Goal: Task Accomplishment & Management: Complete application form

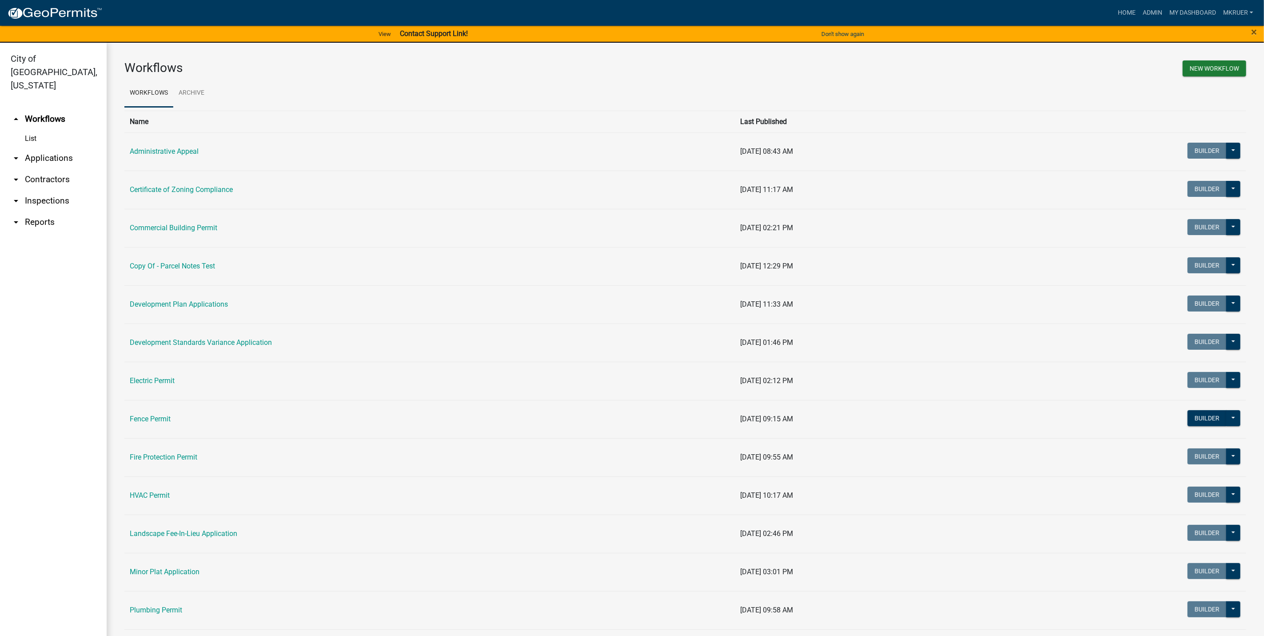
click at [39, 190] on link "arrow_drop_down Inspections" at bounding box center [53, 200] width 107 height 21
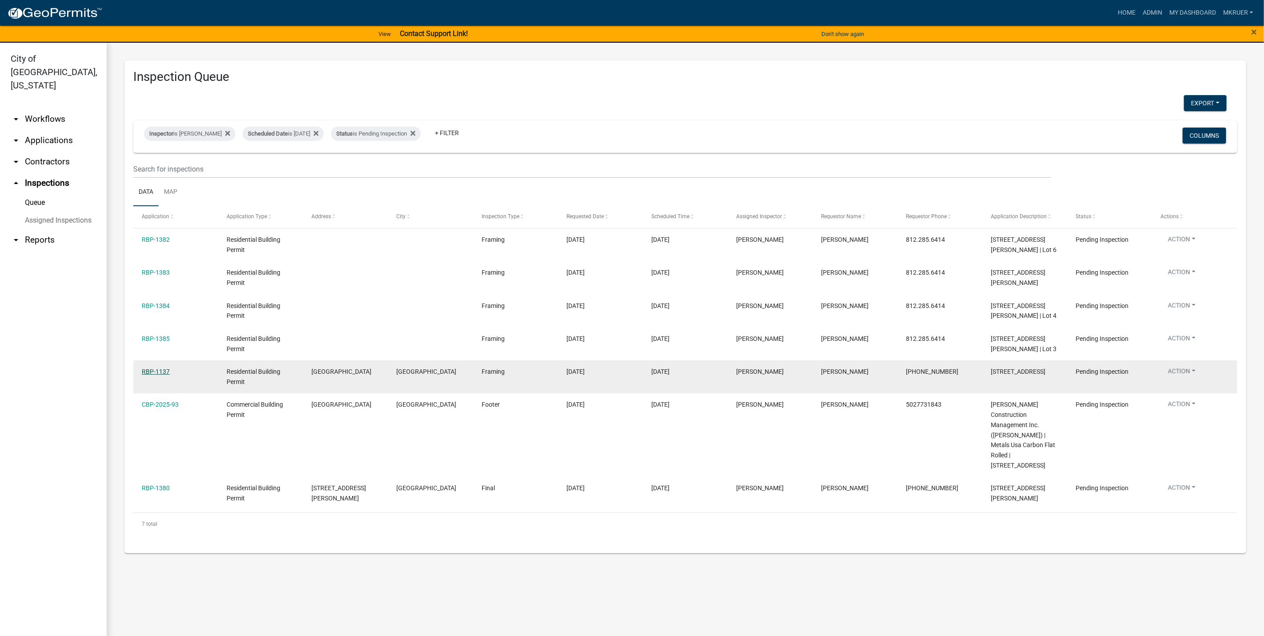
click at [150, 375] on link "RBP-1137" at bounding box center [156, 371] width 28 height 7
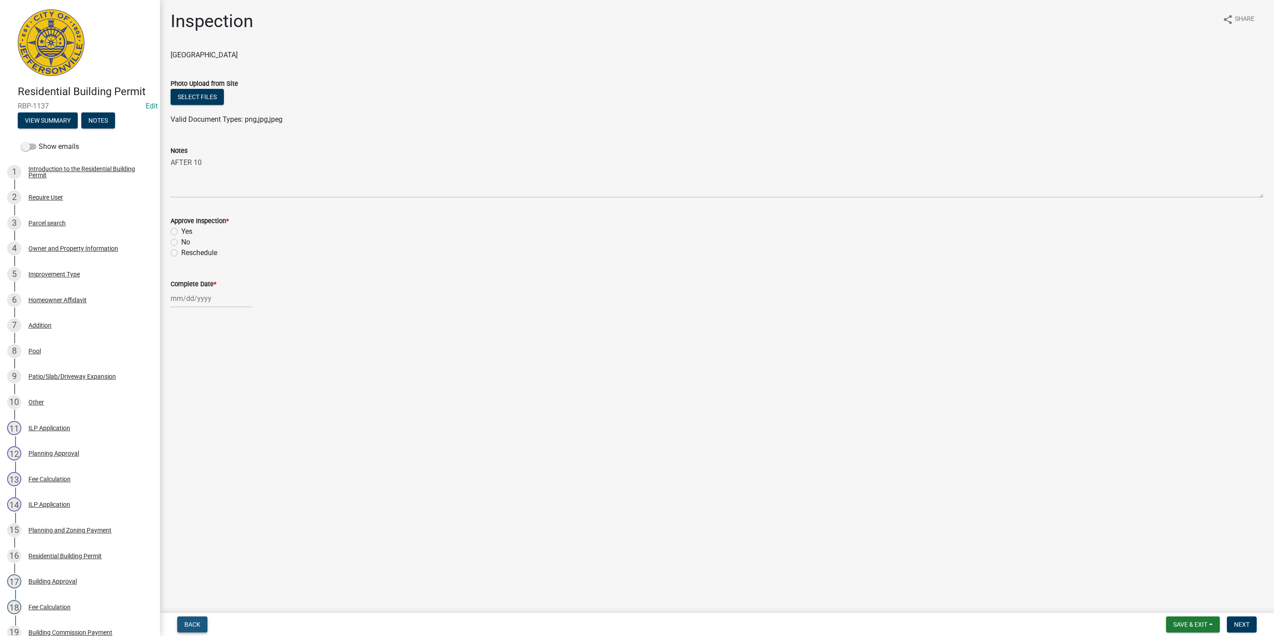
click at [191, 623] on span "Back" at bounding box center [192, 624] width 16 height 7
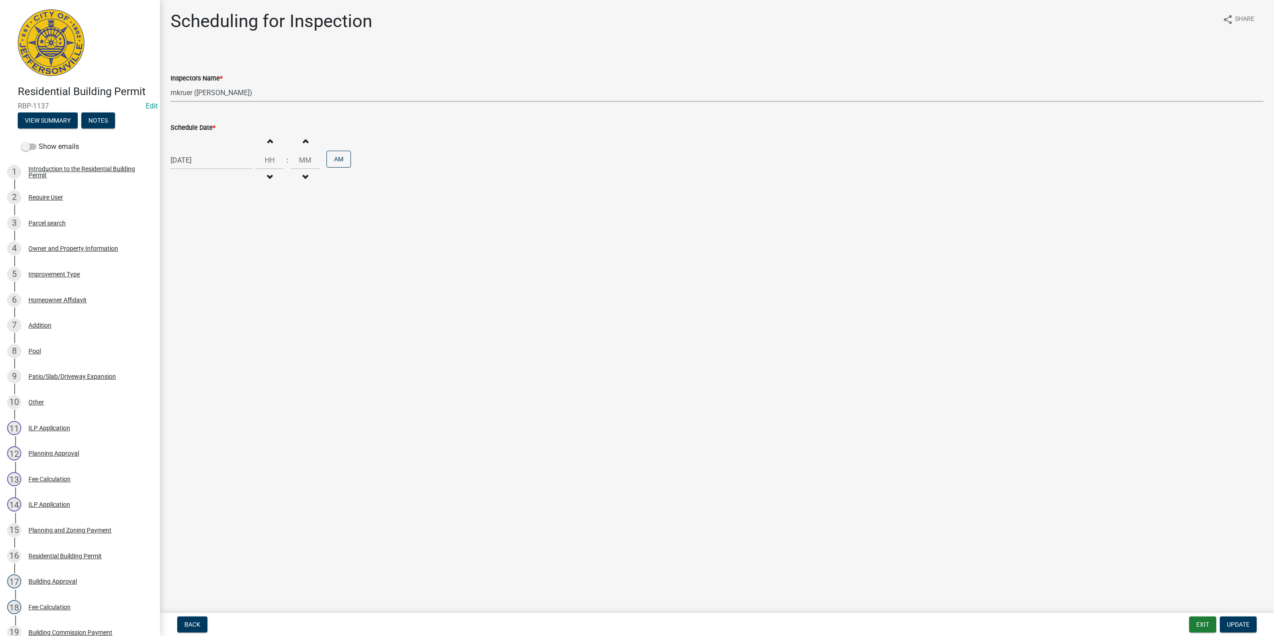
click at [212, 92] on select "Select Item... jramsey (Jeremy Ramsey) MaryFrey (Mary Frey) mkruer (Mike Kruer)…" at bounding box center [717, 93] width 1093 height 18
select select "36a8b8f0-2ef8-43e9-ae06-718f51af8d36"
click at [171, 84] on select "Select Item... jramsey (Jeremy Ramsey) MaryFrey (Mary Frey) mkruer (Mike Kruer)…" at bounding box center [717, 93] width 1093 height 18
click at [1242, 621] on span "Update" at bounding box center [1238, 624] width 23 height 7
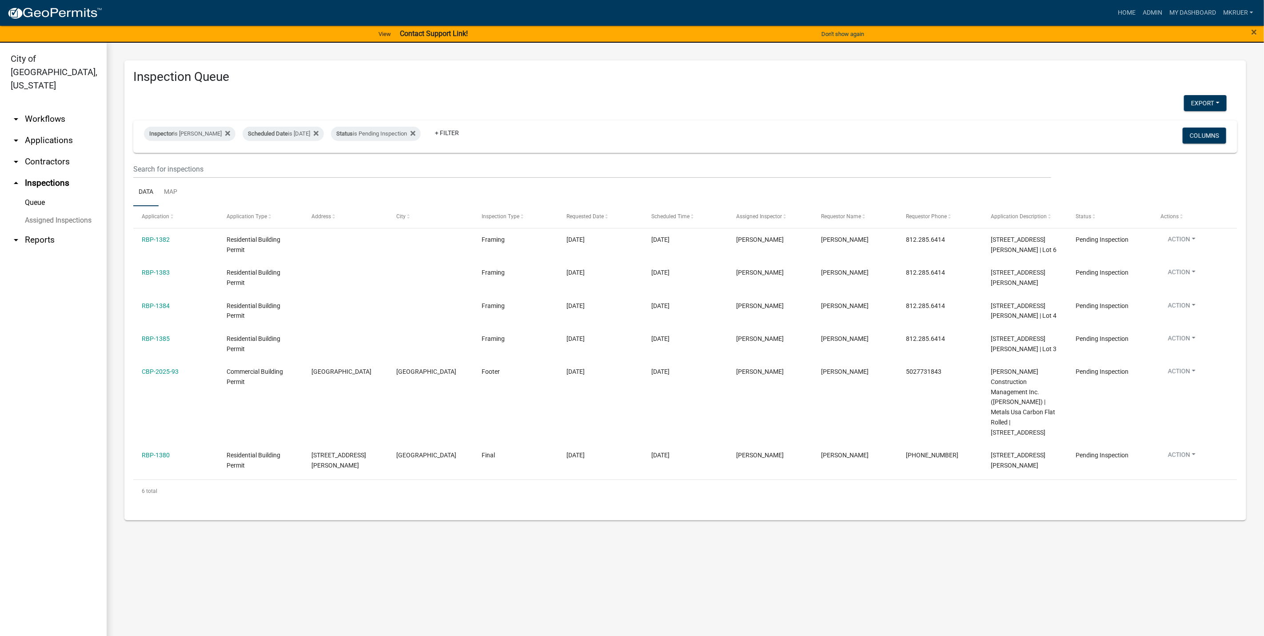
click at [47, 108] on link "arrow_drop_down Workflows" at bounding box center [53, 118] width 107 height 21
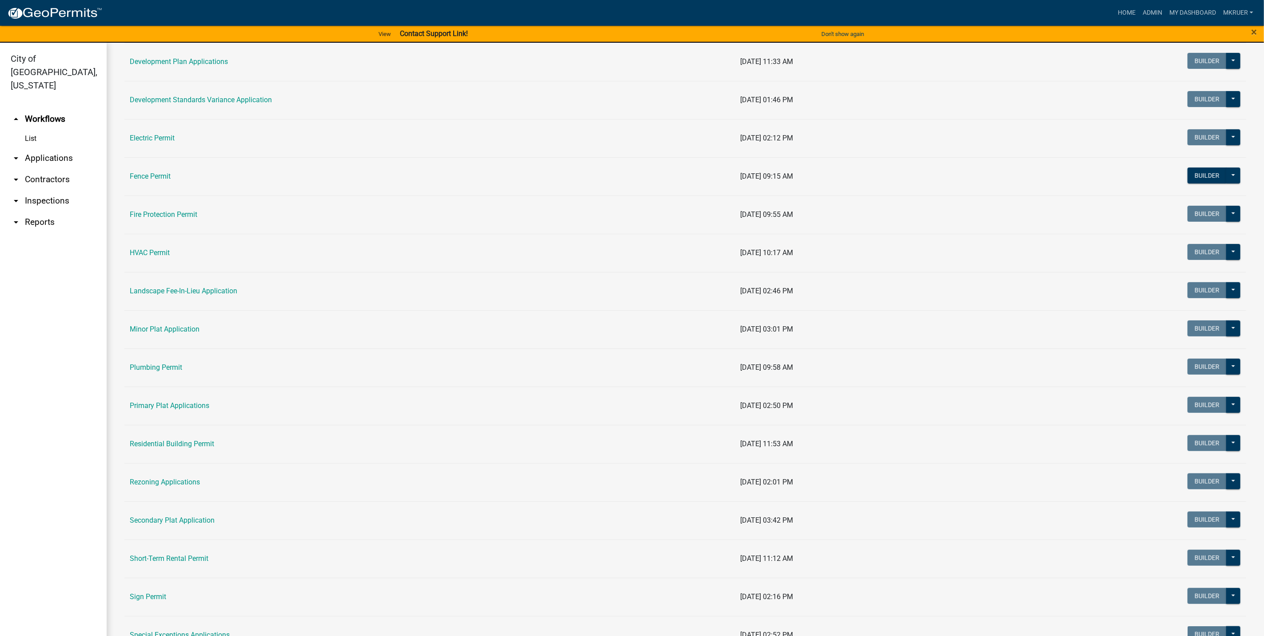
scroll to position [267, 0]
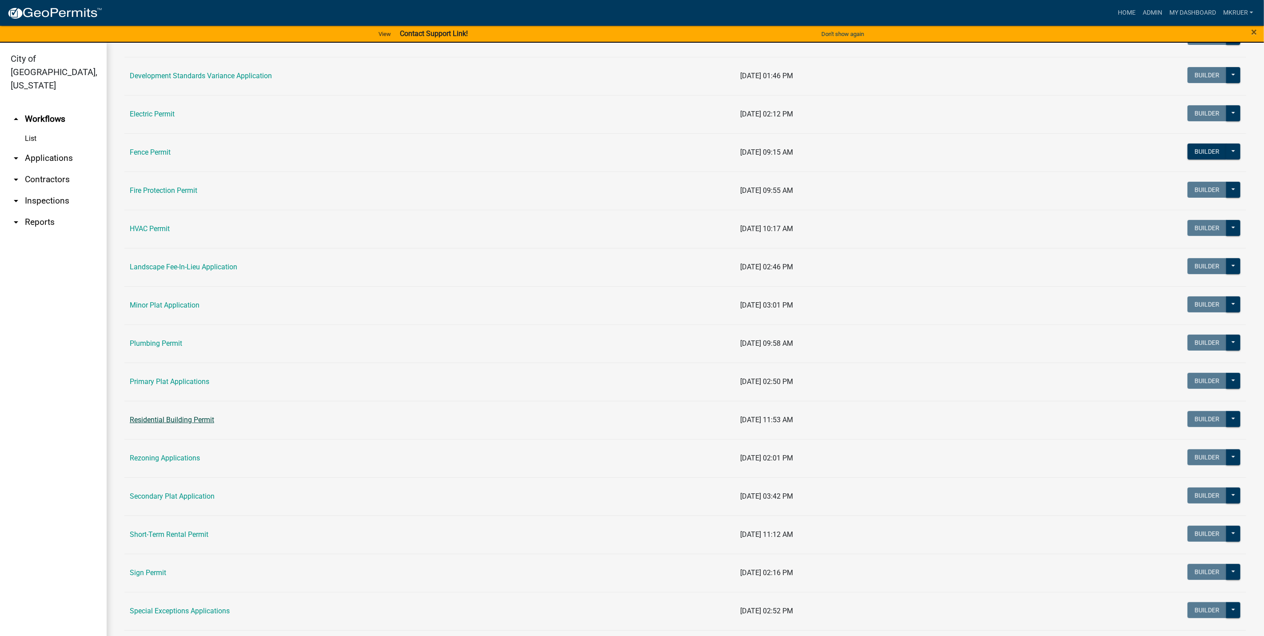
click at [152, 423] on link "Residential Building Permit" at bounding box center [172, 419] width 84 height 8
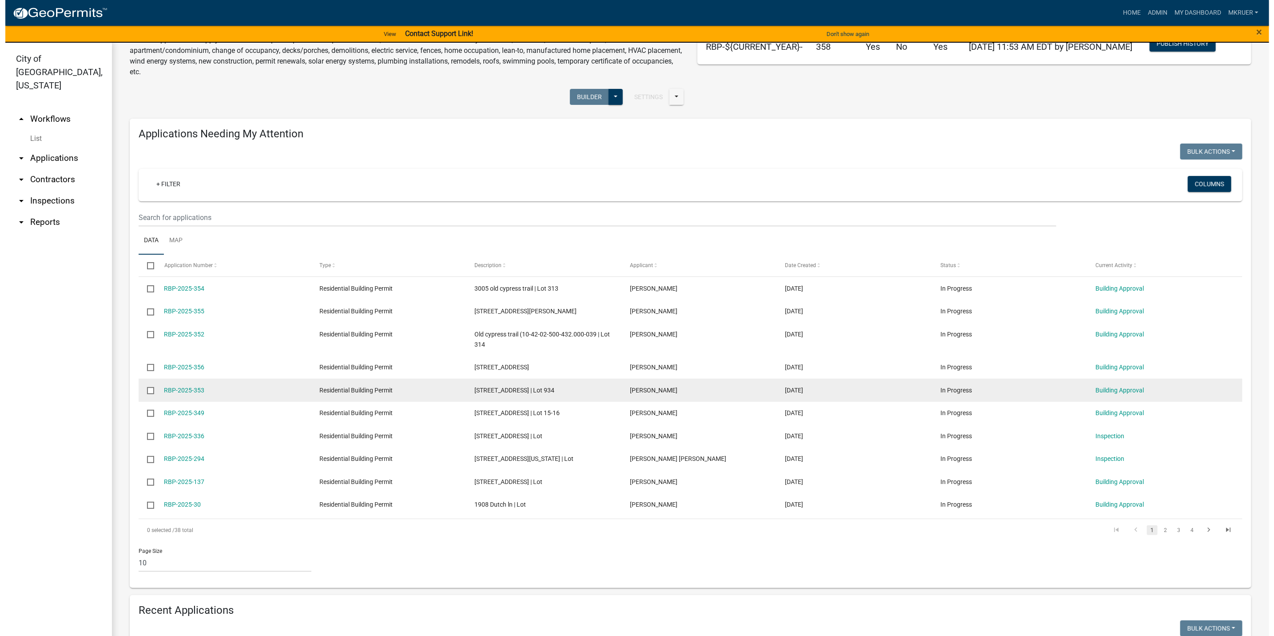
scroll to position [67, 0]
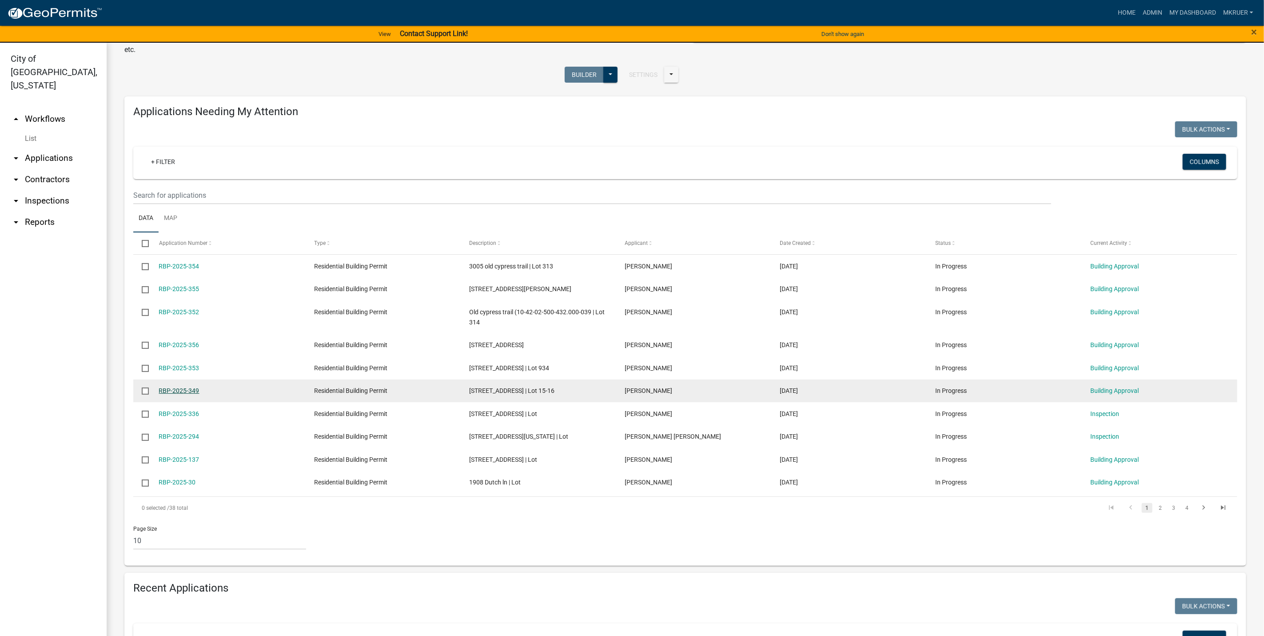
click at [170, 394] on link "RBP-2025-349" at bounding box center [179, 390] width 40 height 7
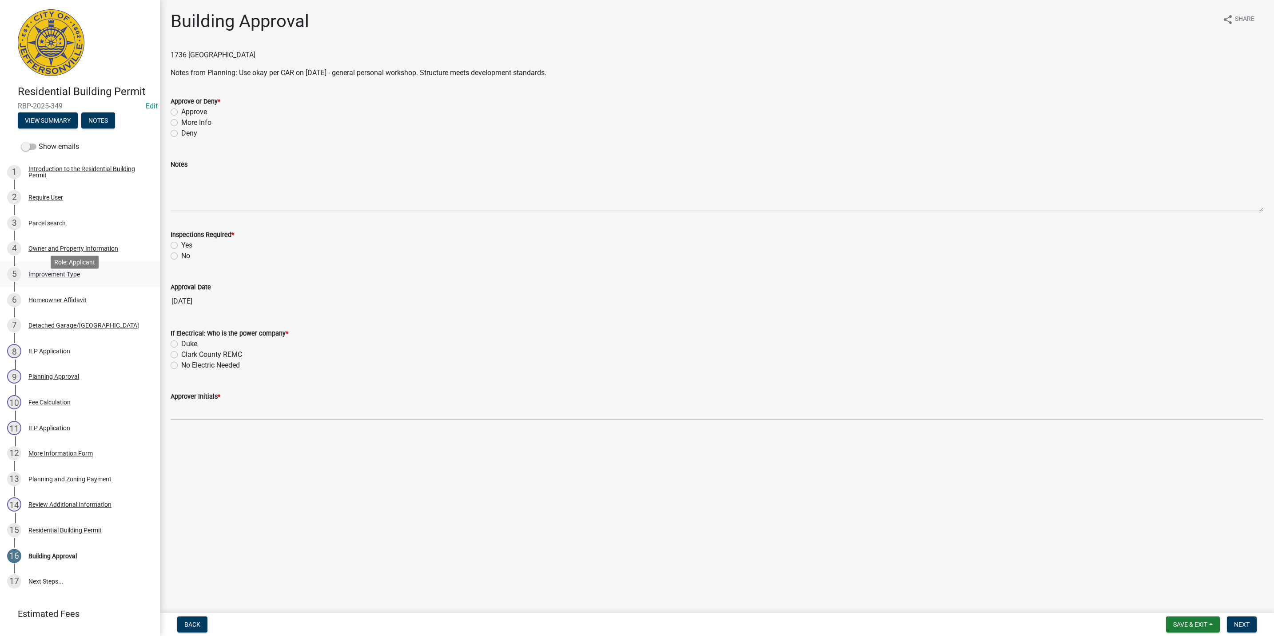
click at [48, 277] on div "Improvement Type" at bounding box center [54, 274] width 52 height 6
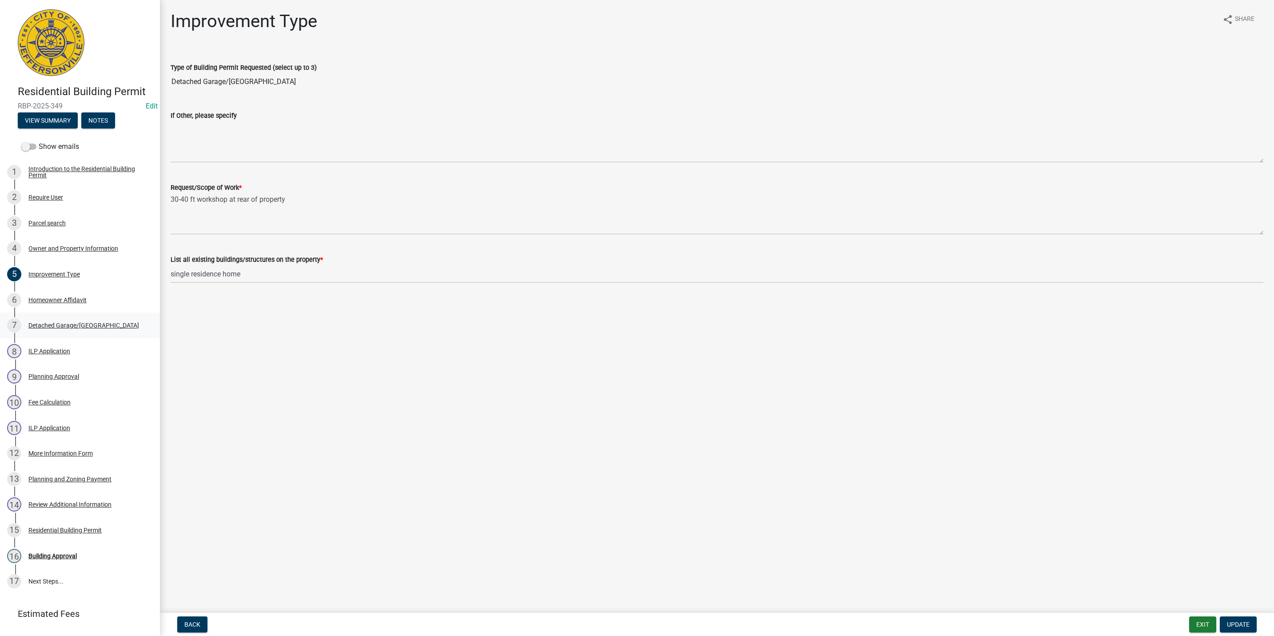
click at [52, 328] on div "Detached Garage/Pole Barn" at bounding box center [83, 325] width 111 height 6
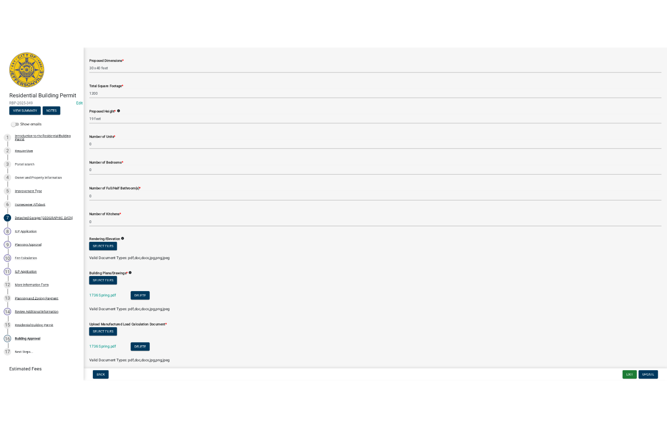
scroll to position [133, 0]
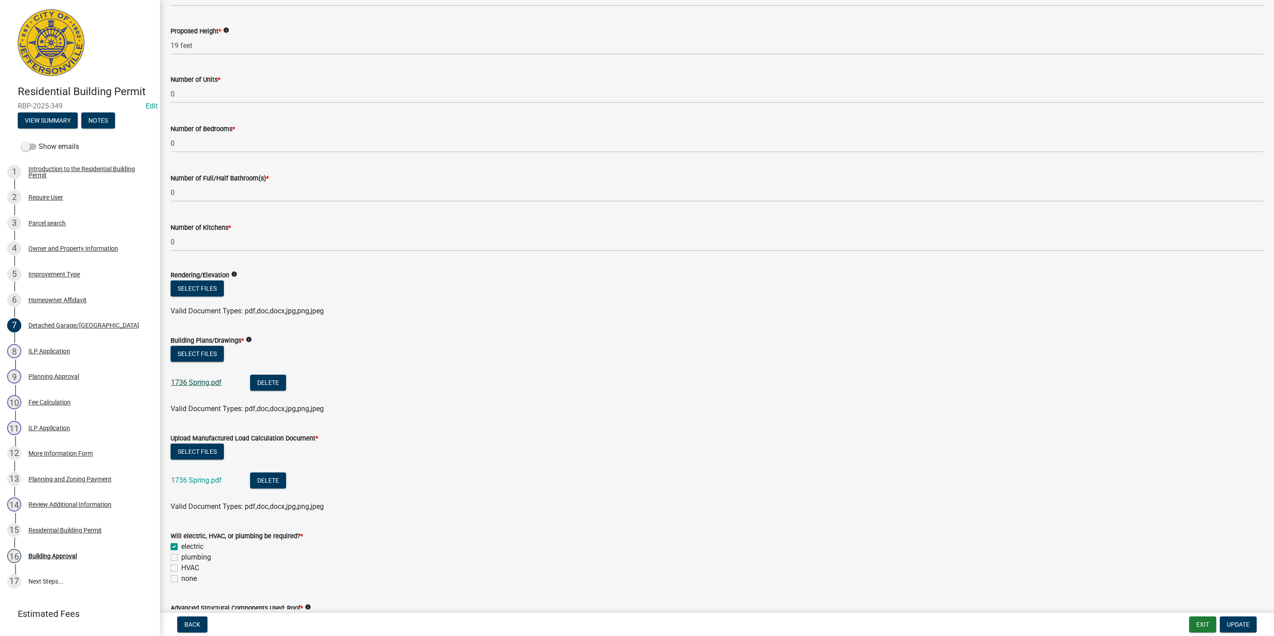
click at [199, 383] on link "1736 Spring.pdf" at bounding box center [196, 382] width 51 height 8
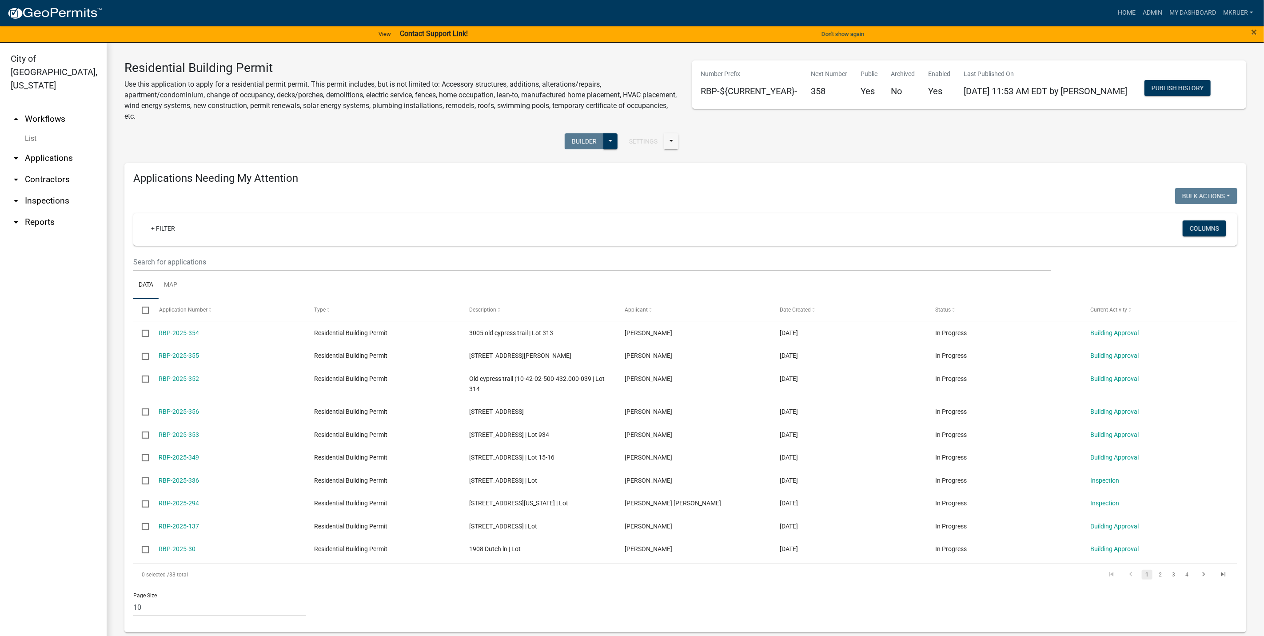
click at [45, 190] on link "arrow_drop_down Inspections" at bounding box center [53, 200] width 107 height 21
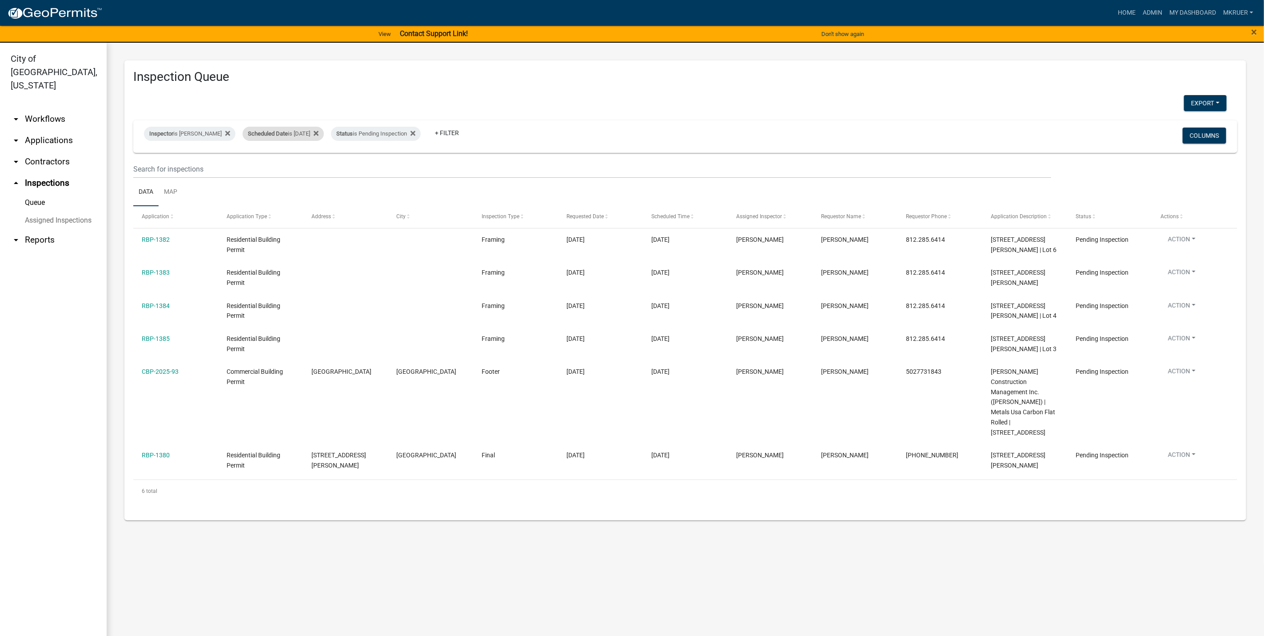
click at [306, 136] on div "Scheduled Date is [DATE]" at bounding box center [283, 134] width 81 height 14
click at [304, 168] on input "[DATE]" at bounding box center [278, 167] width 62 height 18
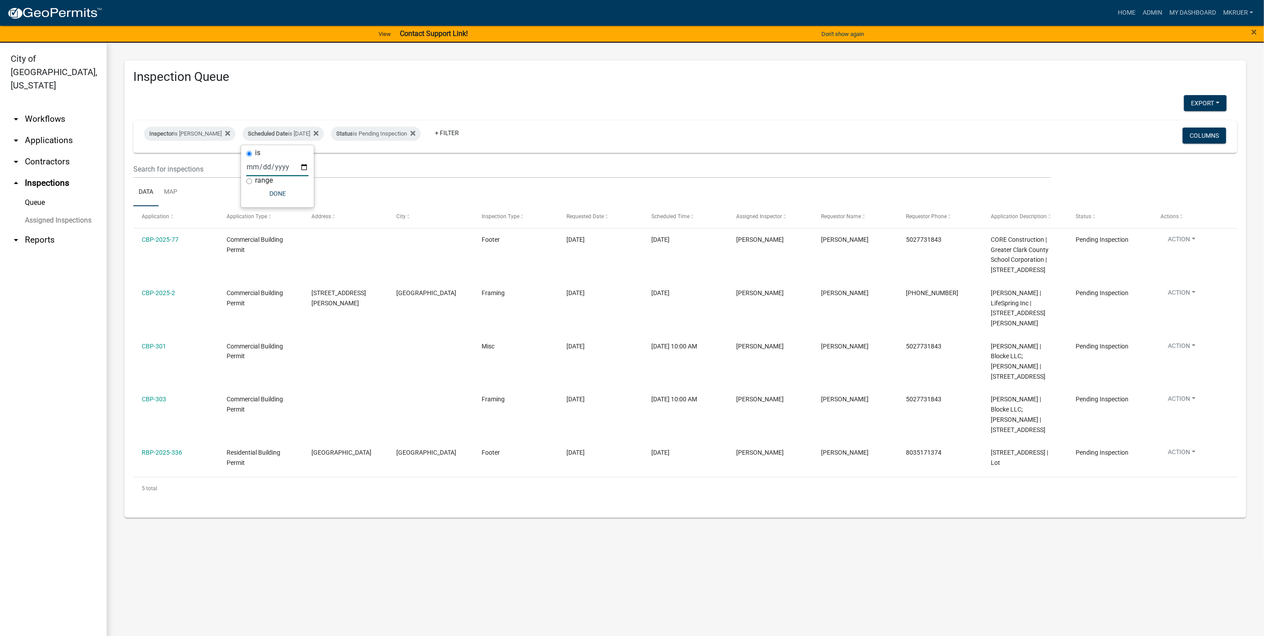
click at [303, 164] on input "[DATE]" at bounding box center [278, 167] width 62 height 18
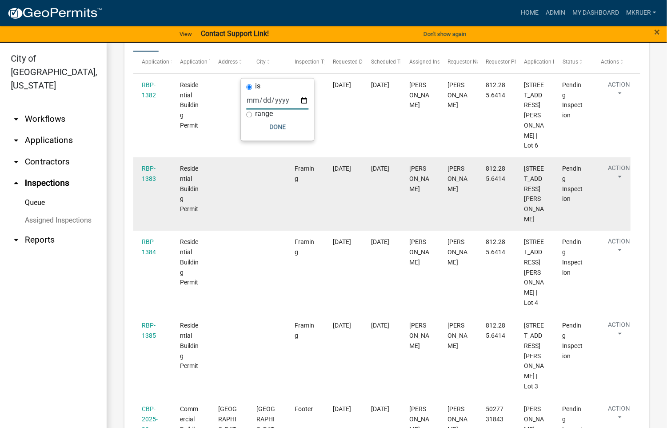
scroll to position [60, 0]
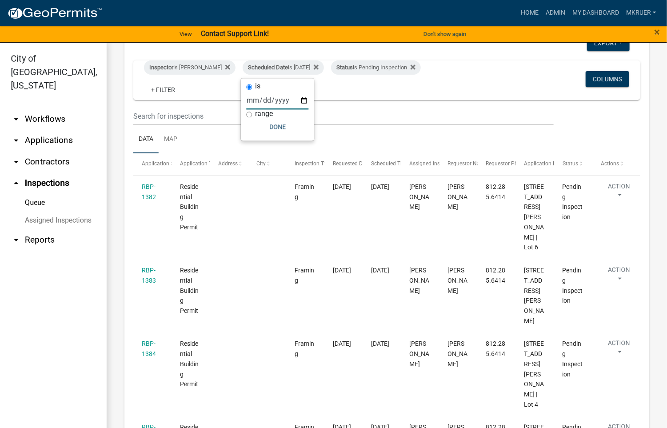
click at [302, 100] on input "[DATE]" at bounding box center [278, 101] width 62 height 18
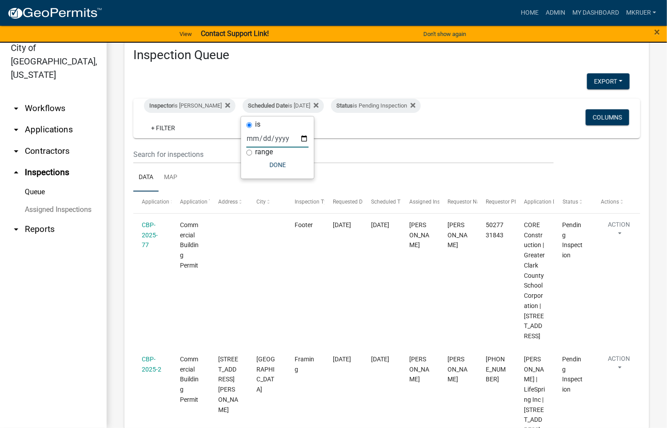
scroll to position [0, 0]
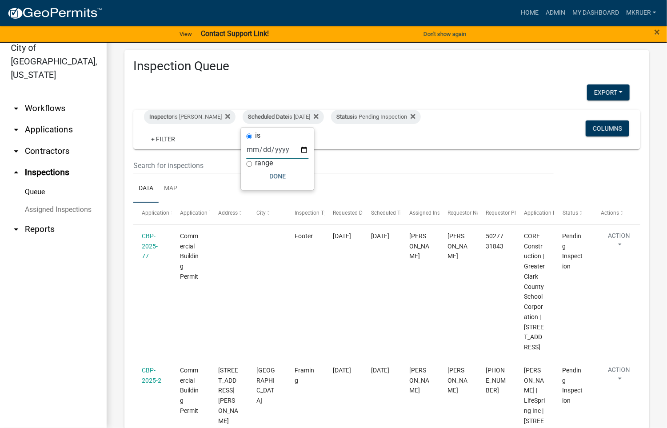
click at [301, 150] on input "[DATE]" at bounding box center [278, 150] width 62 height 18
type input "[DATE]"
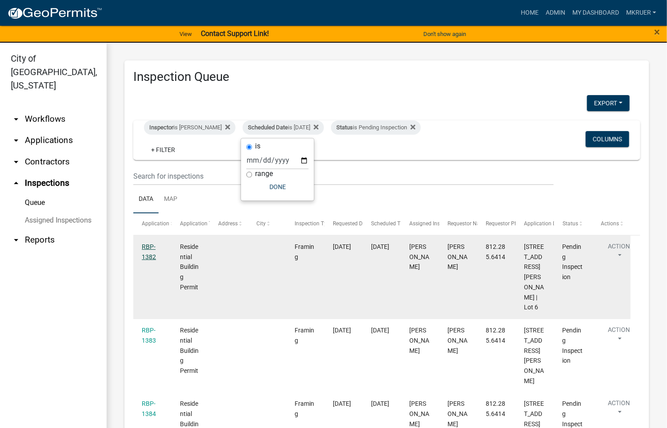
click at [147, 247] on link "RBP-1382" at bounding box center [149, 251] width 14 height 17
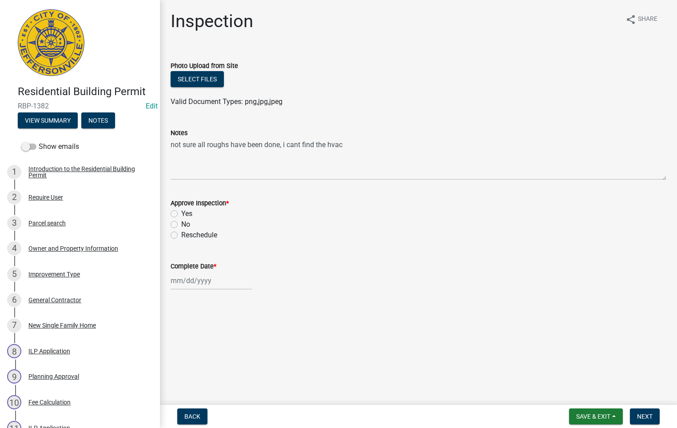
click at [181, 215] on label "Yes" at bounding box center [186, 213] width 11 height 11
click at [181, 214] on input "Yes" at bounding box center [184, 211] width 6 height 6
radio input "true"
select select "9"
select select "2025"
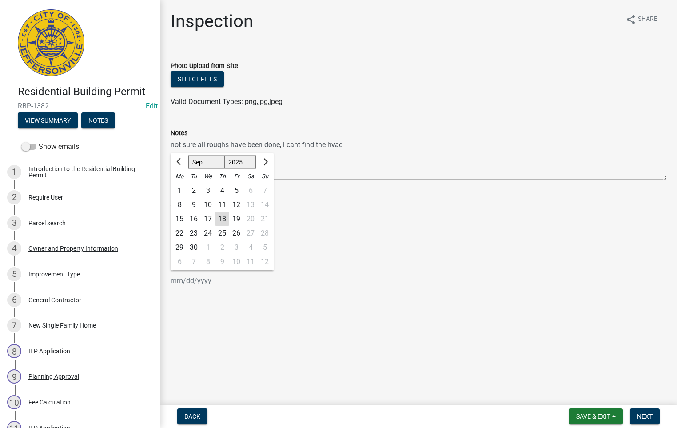
click at [196, 280] on div "Jan Feb Mar Apr May Jun Jul Aug Sep Oct Nov Dec 1525 1526 1527 1528 1529 1530 1…" at bounding box center [211, 281] width 81 height 18
click at [219, 219] on div "18" at bounding box center [222, 219] width 14 height 14
type input "[DATE]"
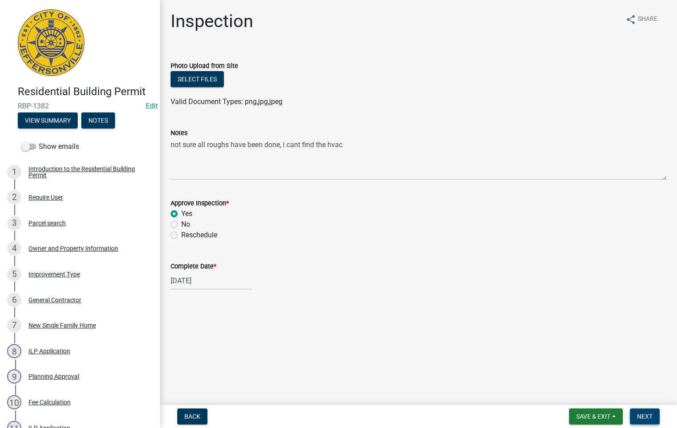
click at [643, 414] on span "Next" at bounding box center [645, 416] width 16 height 7
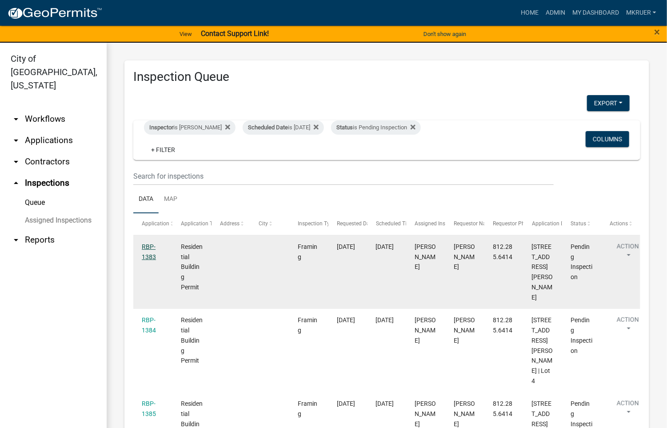
click at [144, 248] on link "RBP-1383" at bounding box center [149, 251] width 14 height 17
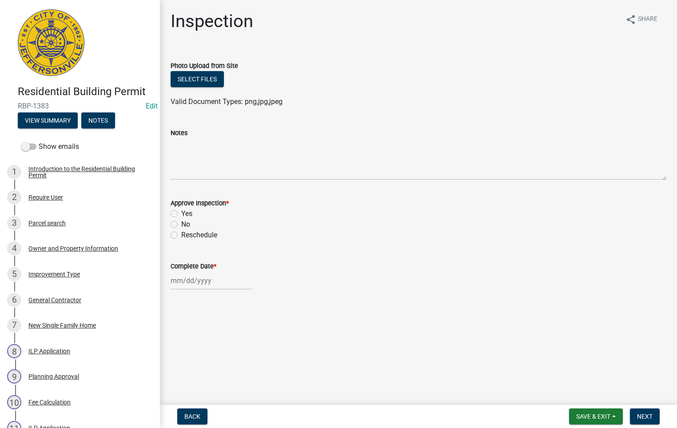
click at [181, 215] on label "Yes" at bounding box center [186, 213] width 11 height 11
click at [181, 214] on input "Yes" at bounding box center [184, 211] width 6 height 6
radio input "true"
click at [194, 280] on input "Complete Date *" at bounding box center [211, 281] width 81 height 18
select select "9"
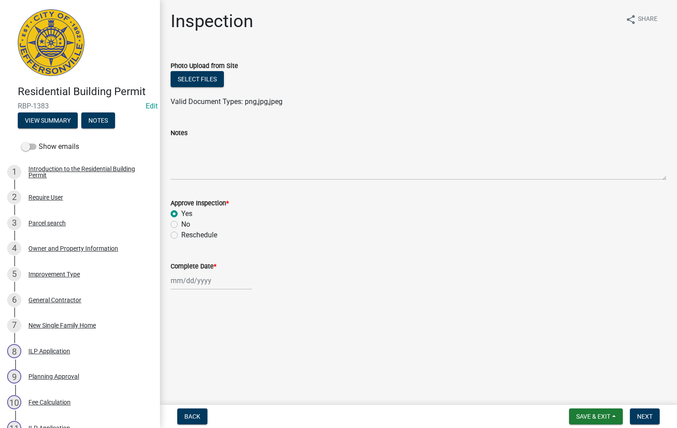
select select "2025"
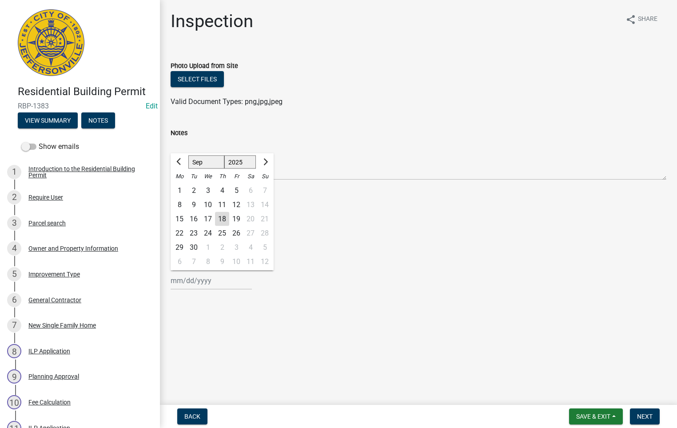
click at [220, 221] on div "18" at bounding box center [222, 219] width 14 height 14
type input "[DATE]"
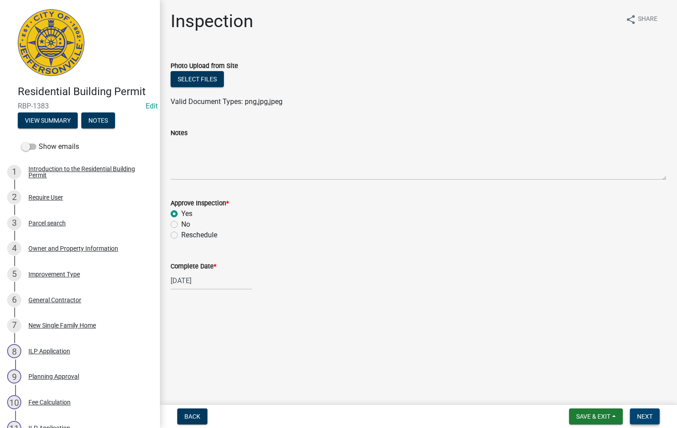
click at [640, 416] on span "Next" at bounding box center [645, 416] width 16 height 7
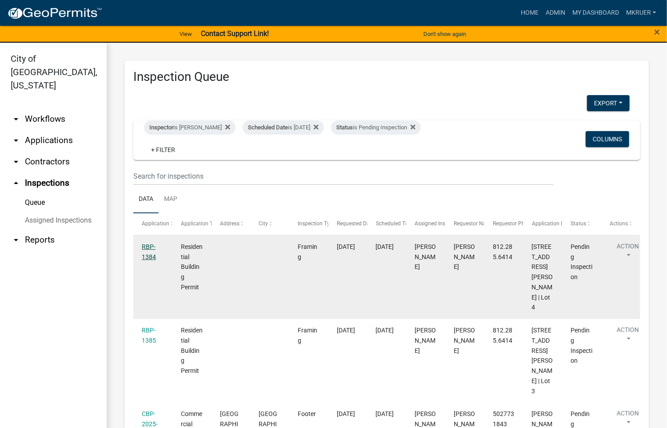
click at [147, 247] on link "RBP-1384" at bounding box center [149, 251] width 14 height 17
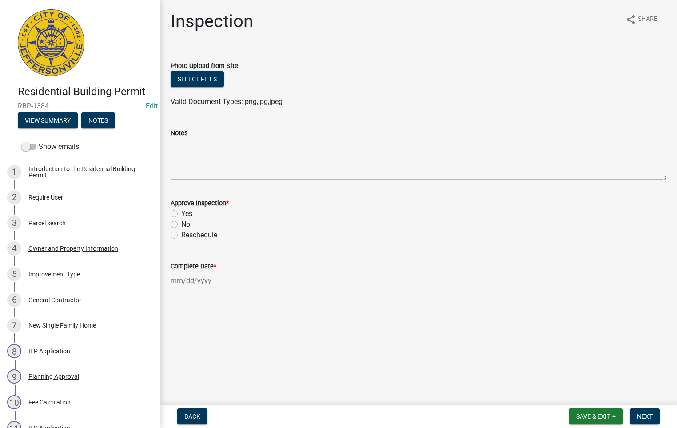
click at [181, 214] on label "Yes" at bounding box center [186, 213] width 11 height 11
click at [181, 214] on input "Yes" at bounding box center [184, 211] width 6 height 6
radio input "true"
click at [192, 278] on div at bounding box center [211, 281] width 81 height 18
select select "9"
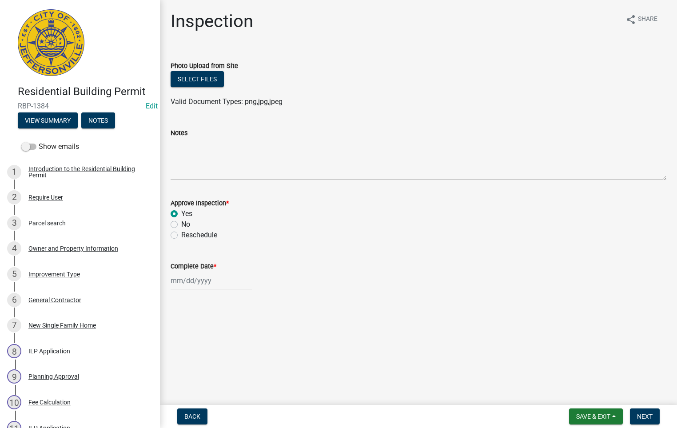
select select "2025"
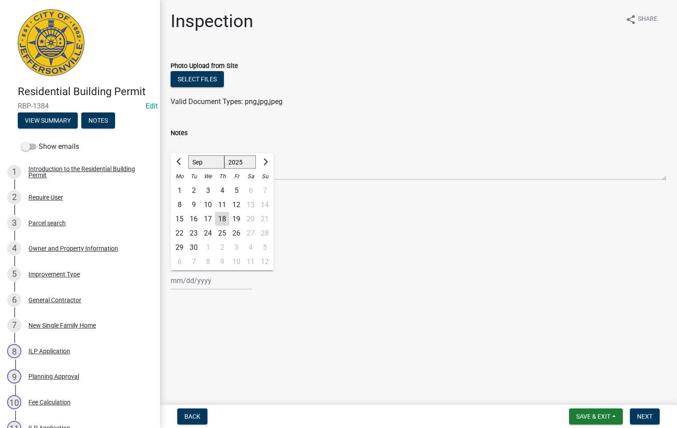
click at [224, 217] on div "18" at bounding box center [222, 219] width 14 height 14
type input "[DATE]"
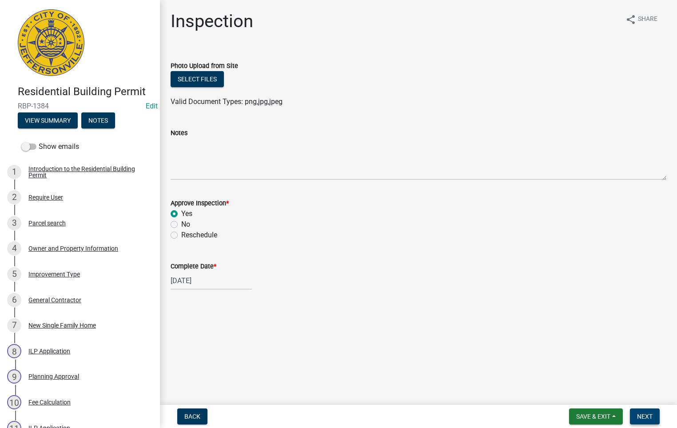
click at [643, 416] on span "Next" at bounding box center [645, 416] width 16 height 7
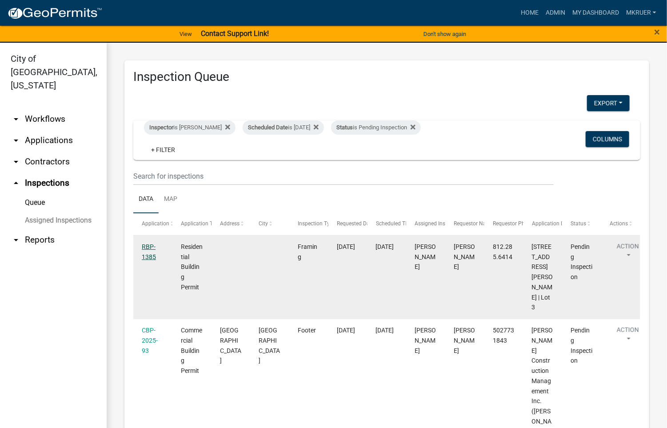
click at [147, 246] on link "RBP-1385" at bounding box center [149, 251] width 14 height 17
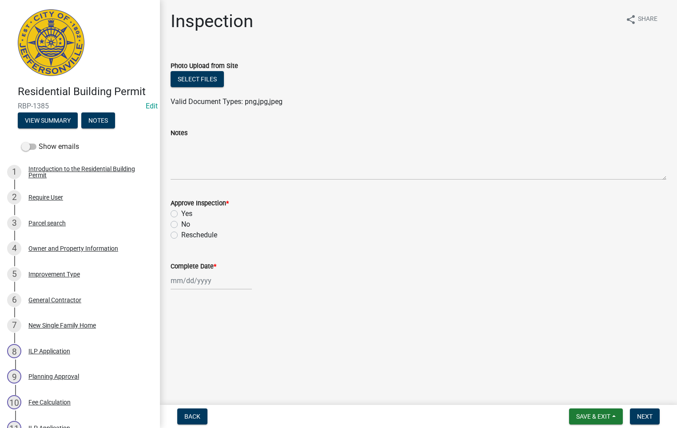
click at [181, 211] on label "Yes" at bounding box center [186, 213] width 11 height 11
click at [181, 211] on input "Yes" at bounding box center [184, 211] width 6 height 6
radio input "true"
select select "9"
select select "2025"
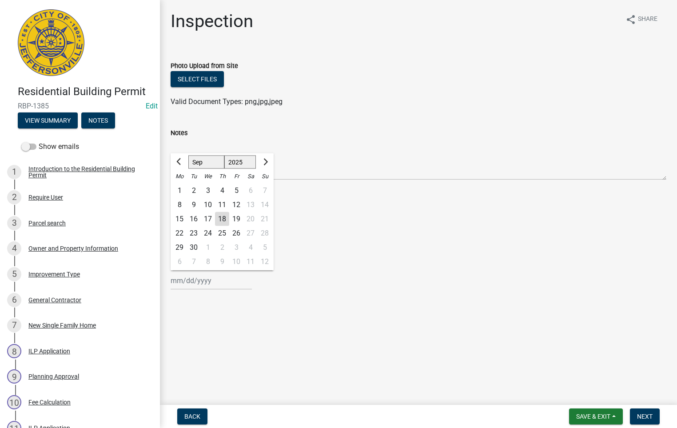
click at [195, 281] on input "Complete Date *" at bounding box center [211, 281] width 81 height 18
click at [224, 217] on div "18" at bounding box center [222, 219] width 14 height 14
type input "[DATE]"
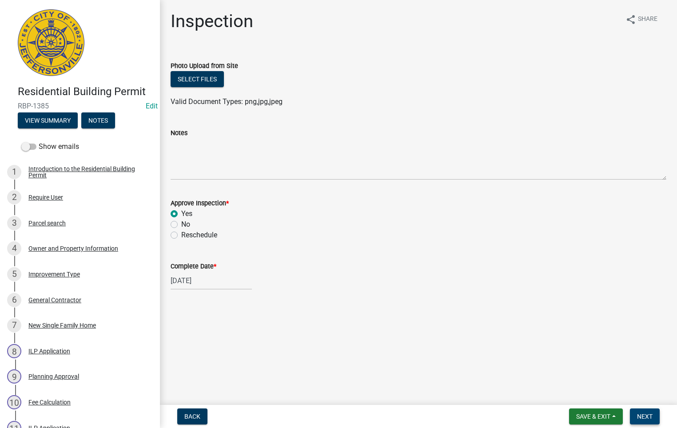
click at [647, 416] on span "Next" at bounding box center [645, 416] width 16 height 7
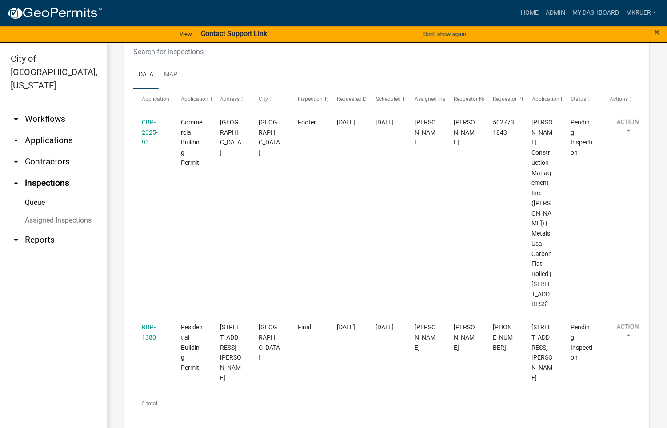
scroll to position [126, 0]
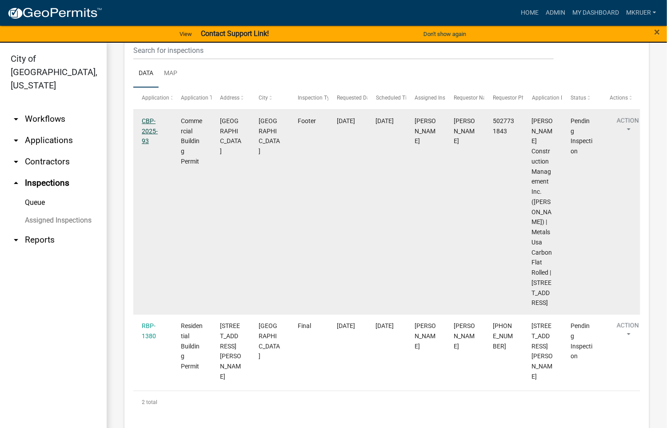
click at [145, 122] on link "CBP-2025-93" at bounding box center [150, 131] width 16 height 28
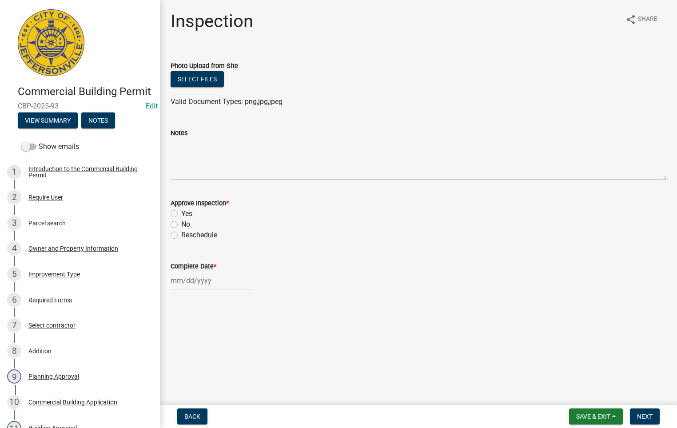
click at [181, 215] on label "Yes" at bounding box center [186, 213] width 11 height 11
click at [181, 214] on input "Yes" at bounding box center [184, 211] width 6 height 6
radio input "true"
click at [208, 280] on div at bounding box center [211, 281] width 81 height 18
select select "9"
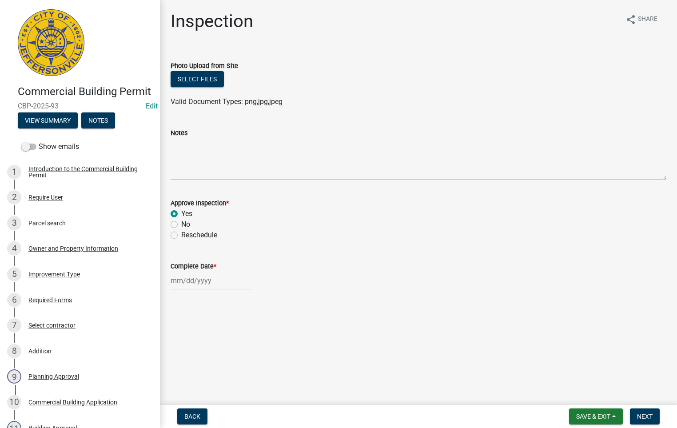
select select "2025"
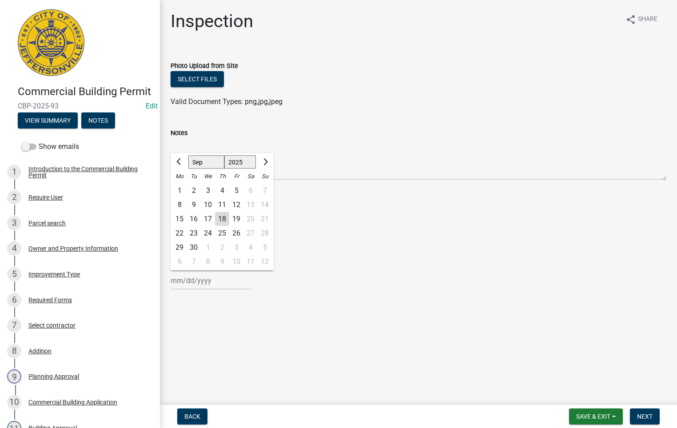
click at [220, 216] on div "18" at bounding box center [222, 219] width 14 height 14
type input "[DATE]"
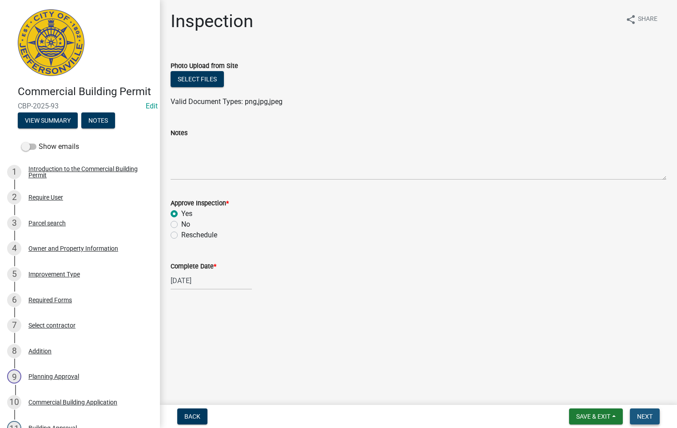
click at [646, 419] on span "Next" at bounding box center [645, 416] width 16 height 7
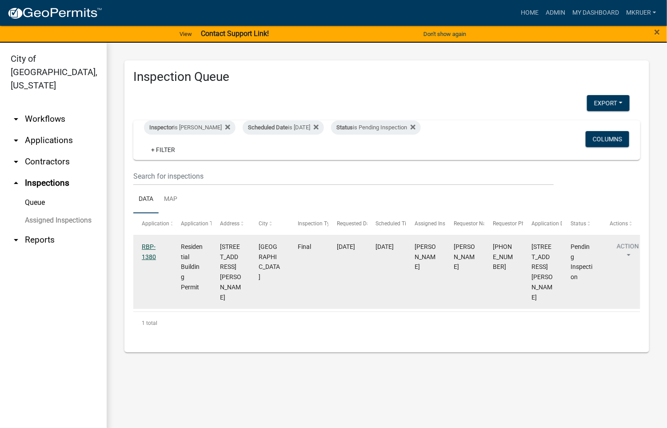
click at [147, 246] on link "RBP-1380" at bounding box center [149, 251] width 14 height 17
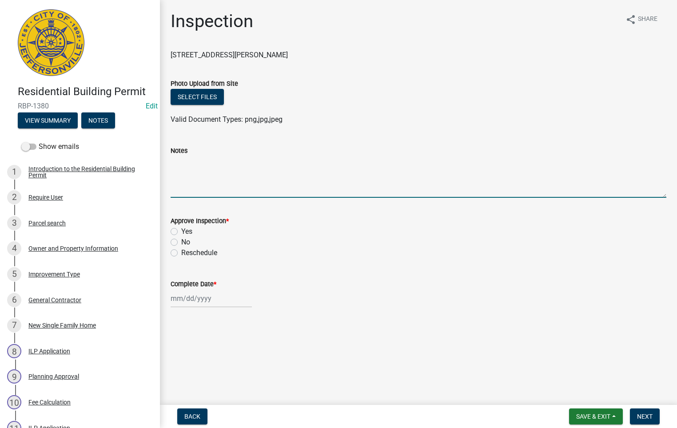
click at [178, 168] on textarea "Notes" at bounding box center [419, 177] width 496 height 42
type textarea "ONLY ONE BEDROOM IN THE BASEMENT WITH EGRESS"
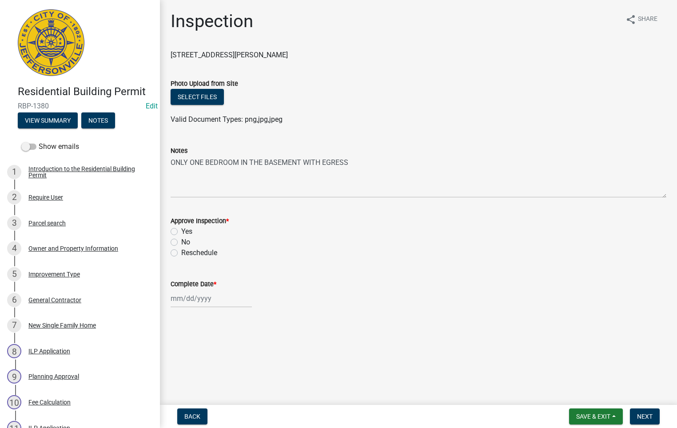
click at [181, 230] on label "Yes" at bounding box center [186, 231] width 11 height 11
click at [181, 230] on input "Yes" at bounding box center [184, 229] width 6 height 6
radio input "true"
select select "9"
select select "2025"
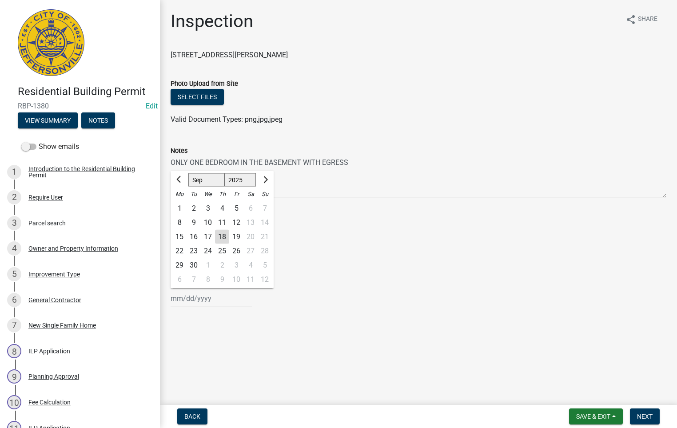
click at [192, 299] on div "Jan Feb Mar Apr May Jun Jul Aug Sep Oct Nov Dec 1525 1526 1527 1528 1529 1530 1…" at bounding box center [211, 298] width 81 height 18
click at [223, 235] on div "18" at bounding box center [222, 237] width 14 height 14
type input "[DATE]"
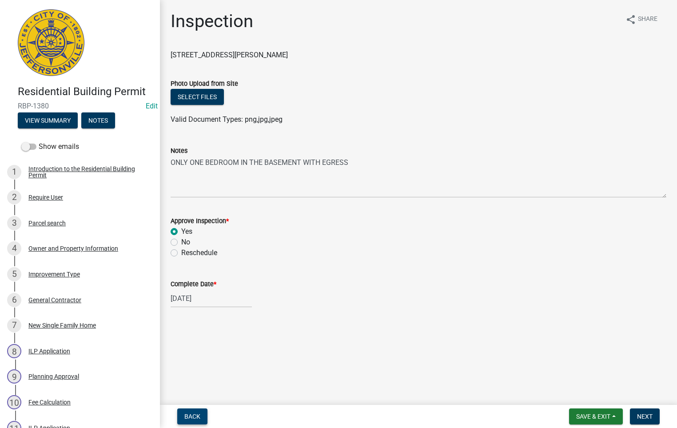
click at [191, 416] on span "Back" at bounding box center [192, 416] width 16 height 7
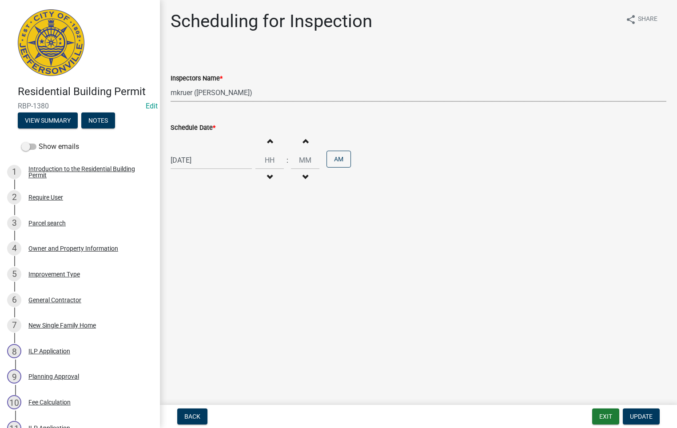
click at [198, 95] on select "Select Item... jramsey (Jeremy Ramsey) MaryFrey (Mary Frey) mkruer (Mike Kruer)…" at bounding box center [419, 93] width 496 height 18
select select "36a8b8f0-2ef8-43e9-ae06-718f51af8d36"
click at [171, 84] on select "Select Item... jramsey (Jeremy Ramsey) MaryFrey (Mary Frey) mkruer (Mike Kruer)…" at bounding box center [419, 93] width 496 height 18
click at [638, 415] on span "Update" at bounding box center [641, 416] width 23 height 7
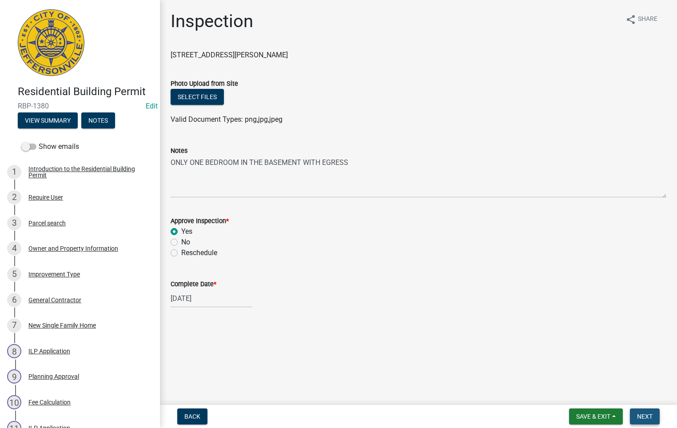
click at [643, 416] on span "Next" at bounding box center [645, 416] width 16 height 7
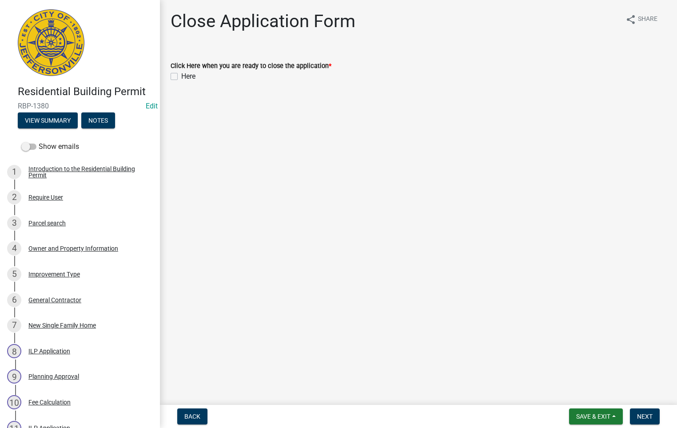
click at [181, 76] on label "Here" at bounding box center [188, 76] width 14 height 11
click at [181, 76] on input "Here" at bounding box center [184, 74] width 6 height 6
checkbox input "true"
click at [640, 416] on span "Next" at bounding box center [645, 416] width 16 height 7
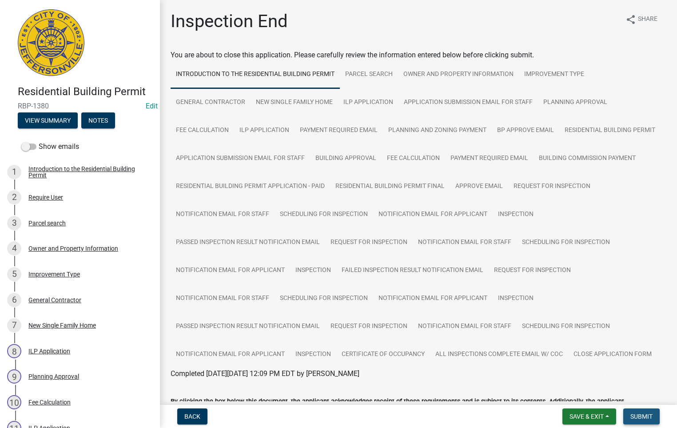
click at [648, 413] on span "Submit" at bounding box center [642, 416] width 22 height 7
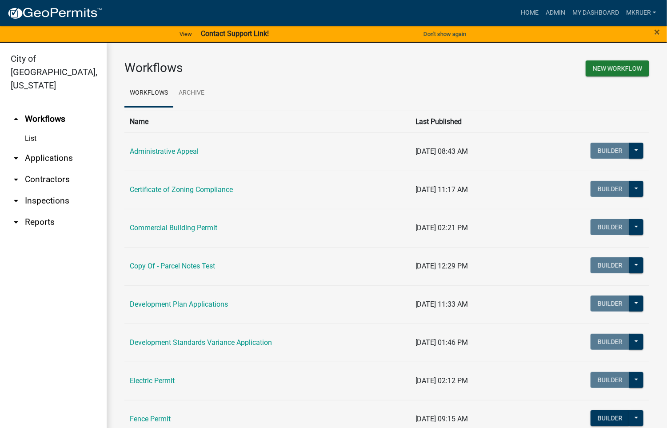
click at [58, 190] on link "arrow_drop_down Inspections" at bounding box center [53, 200] width 107 height 21
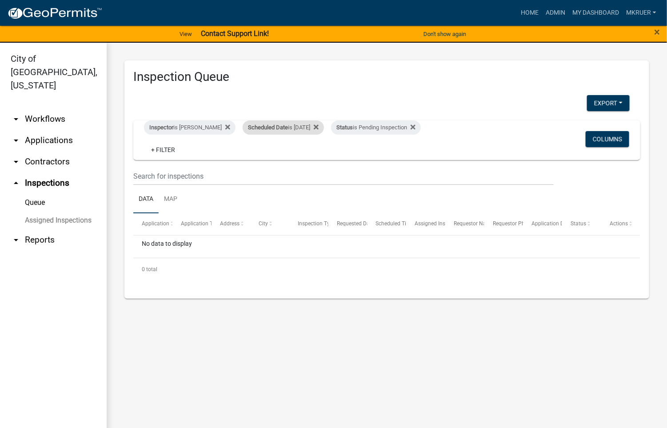
click at [305, 128] on div "Scheduled Date is [DATE]" at bounding box center [283, 127] width 81 height 14
click at [303, 160] on input "[DATE]" at bounding box center [278, 161] width 62 height 18
type input "[DATE]"
